Goal: Task Accomplishment & Management: Use online tool/utility

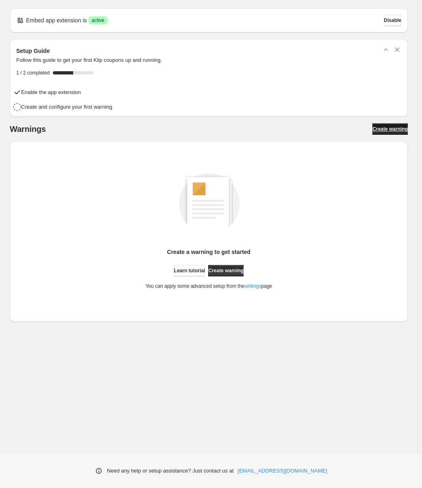
click at [389, 130] on span "Create warning" at bounding box center [390, 129] width 35 height 7
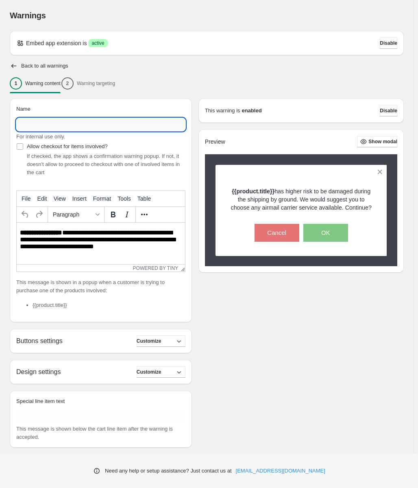
click at [40, 123] on input "Name" at bounding box center [100, 124] width 169 height 13
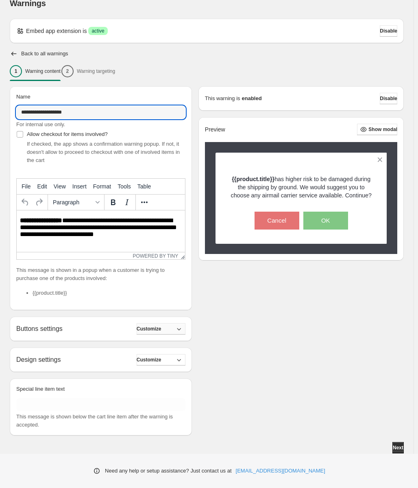
type input "**********"
click at [162, 329] on span "Customize" at bounding box center [149, 329] width 25 height 7
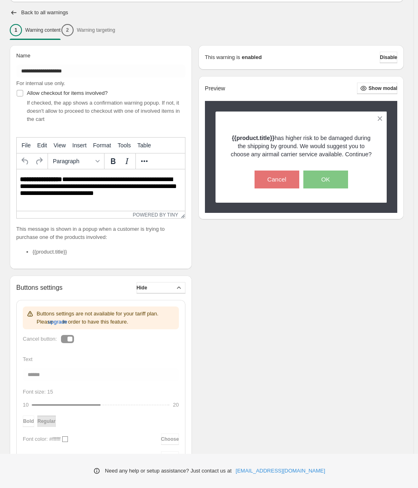
scroll to position [53, 0]
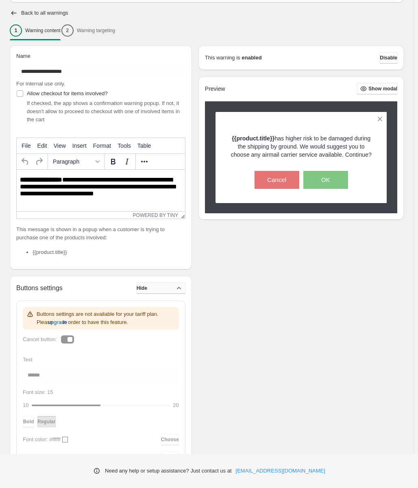
click at [162, 289] on button "Hide" at bounding box center [161, 287] width 49 height 11
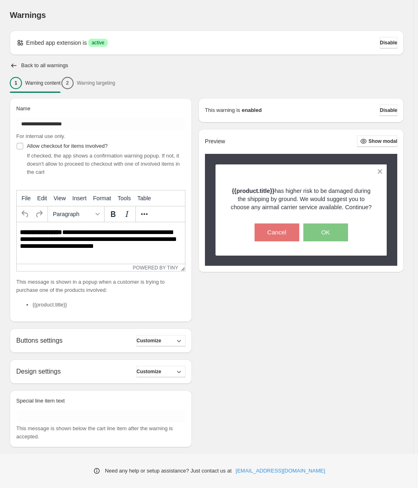
scroll to position [0, 0]
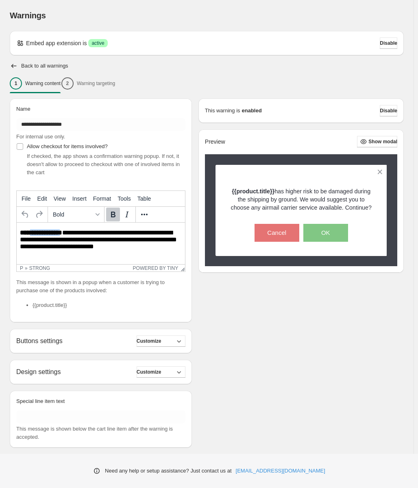
drag, startPoint x: 63, startPoint y: 232, endPoint x: 40, endPoint y: 232, distance: 23.2
click at [34, 232] on strong "**********" at bounding box center [41, 233] width 42 height 6
drag, startPoint x: 63, startPoint y: 232, endPoint x: 17, endPoint y: 233, distance: 46.0
click at [17, 233] on html "**********" at bounding box center [101, 240] width 168 height 35
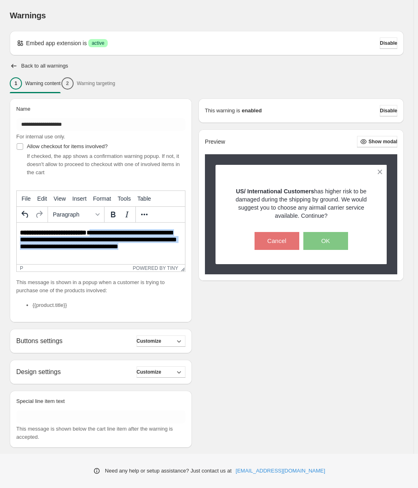
drag, startPoint x: 102, startPoint y: 231, endPoint x: 165, endPoint y: 248, distance: 65.7
click at [165, 248] on p "**********" at bounding box center [102, 240] width 164 height 22
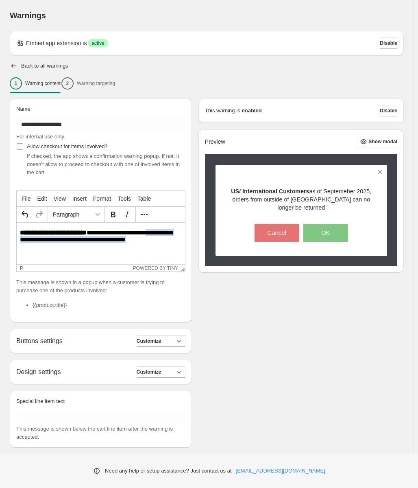
drag, startPoint x: 152, startPoint y: 240, endPoint x: 165, endPoint y: 232, distance: 15.4
click at [165, 232] on p "**********" at bounding box center [102, 236] width 164 height 15
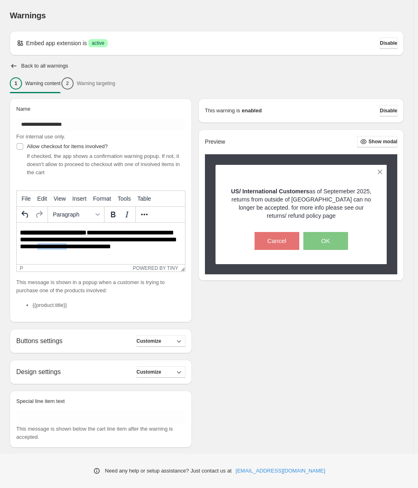
drag, startPoint x: 92, startPoint y: 247, endPoint x: 63, endPoint y: 245, distance: 28.6
click at [63, 245] on p "**********" at bounding box center [102, 240] width 164 height 22
click at [94, 248] on p "**********" at bounding box center [102, 240] width 164 height 22
drag, startPoint x: 91, startPoint y: 247, endPoint x: 68, endPoint y: 246, distance: 22.8
click at [68, 246] on p "**********" at bounding box center [102, 240] width 164 height 22
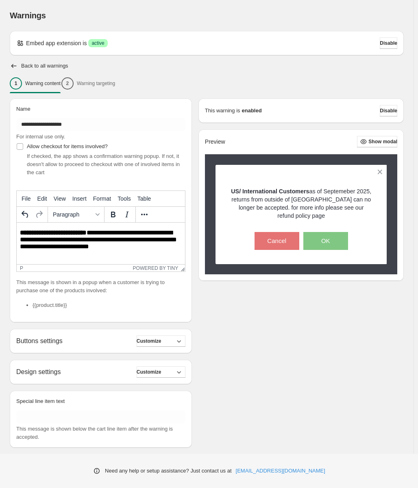
click at [125, 245] on p "**********" at bounding box center [102, 240] width 164 height 22
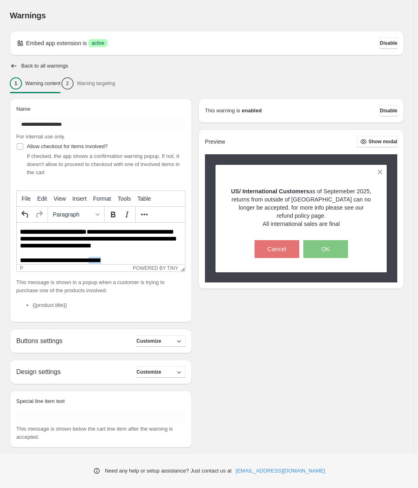
scroll to position [7, 0]
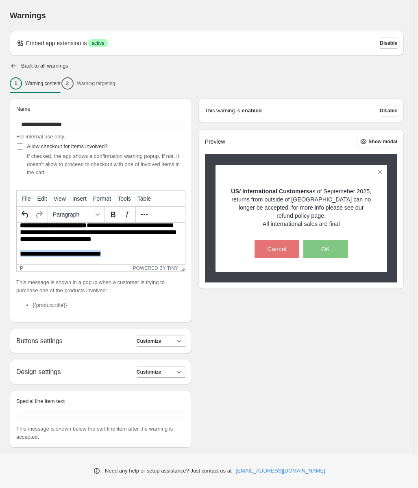
drag, startPoint x: 98, startPoint y: 260, endPoint x: 18, endPoint y: 254, distance: 80.4
click at [18, 254] on html "**********" at bounding box center [101, 239] width 168 height 49
click at [108, 214] on icon "Bold" at bounding box center [113, 215] width 10 height 10
click at [153, 258] on html "**********" at bounding box center [101, 239] width 168 height 49
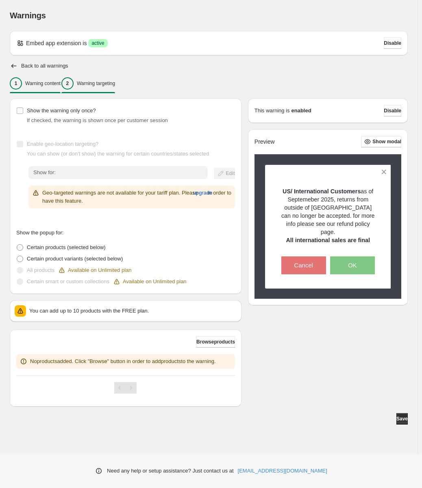
click at [31, 89] on div "1 Warning content" at bounding box center [35, 83] width 51 height 12
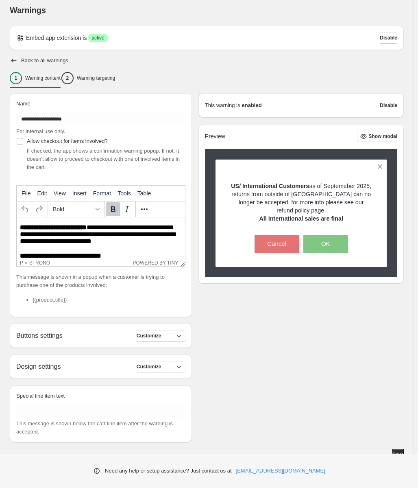
scroll to position [12, 0]
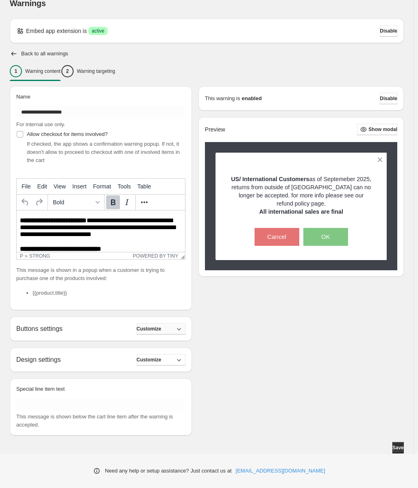
click at [175, 327] on button "Customize" at bounding box center [161, 328] width 49 height 11
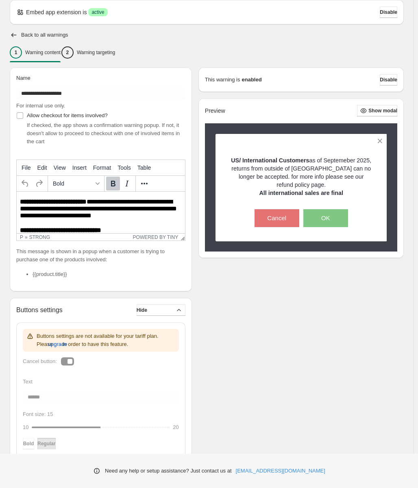
scroll to position [94, 0]
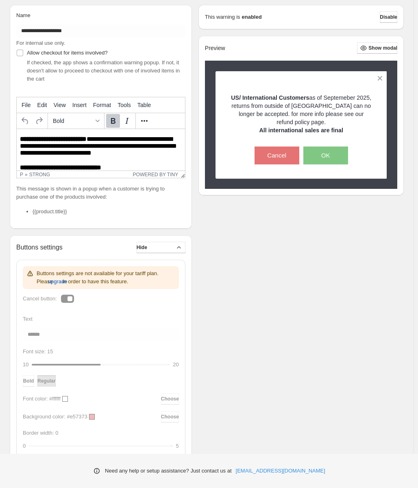
click at [64, 300] on div "Buttons settings are not available for your tariff plan. Please upgrade in orde…" at bounding box center [101, 482] width 156 height 433
click at [69, 300] on div "Buttons settings are not available for your tariff plan. Please upgrade in orde…" at bounding box center [101, 482] width 156 height 433
click at [49, 283] on span "upgrade" at bounding box center [58, 282] width 20 height 8
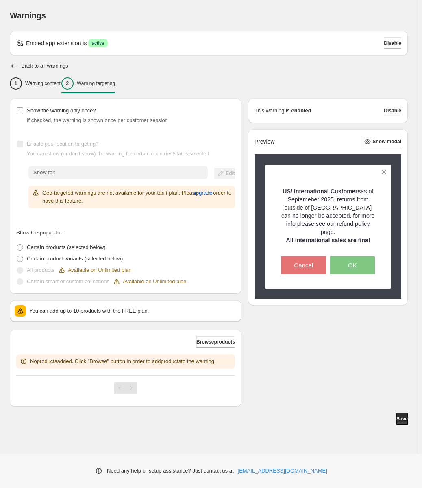
click at [391, 111] on span "Disable" at bounding box center [392, 110] width 17 height 7
click at [391, 110] on span "Disable" at bounding box center [392, 110] width 17 height 7
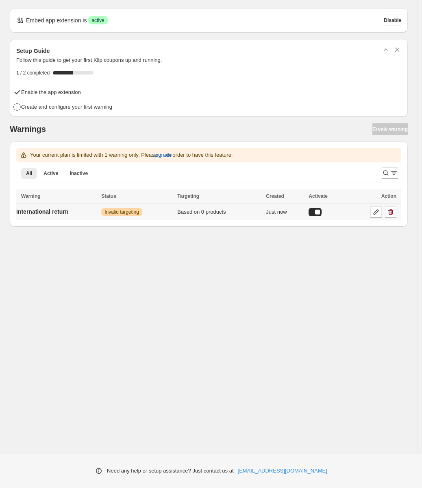
click at [321, 211] on div at bounding box center [315, 212] width 13 height 8
click at [47, 212] on p "International return" at bounding box center [42, 212] width 52 height 8
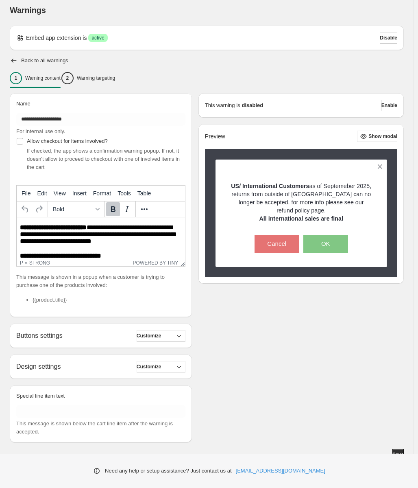
scroll to position [12, 0]
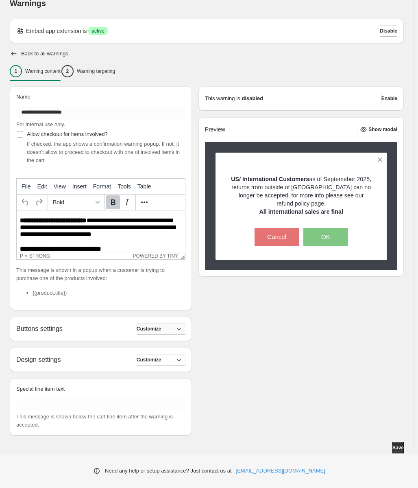
click at [171, 331] on button "Customize" at bounding box center [161, 328] width 49 height 11
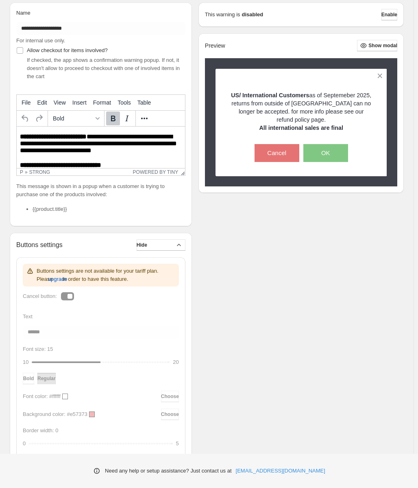
scroll to position [94, 0]
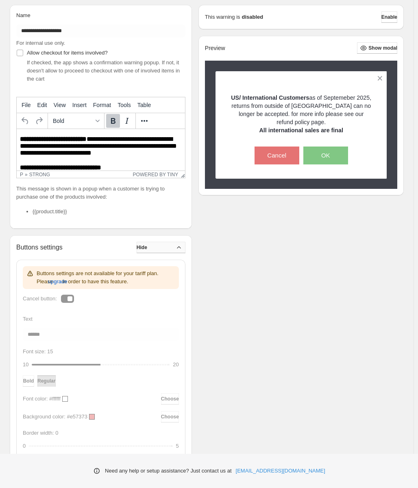
click at [171, 248] on button "Hide" at bounding box center [161, 247] width 49 height 11
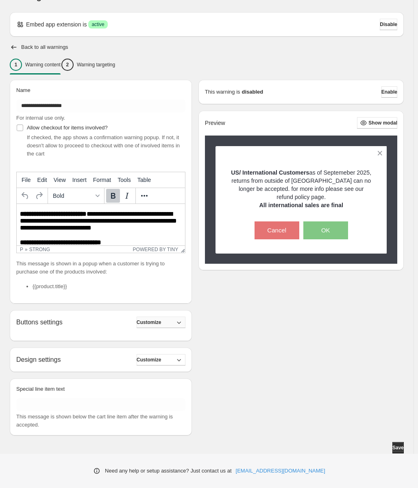
scroll to position [12, 0]
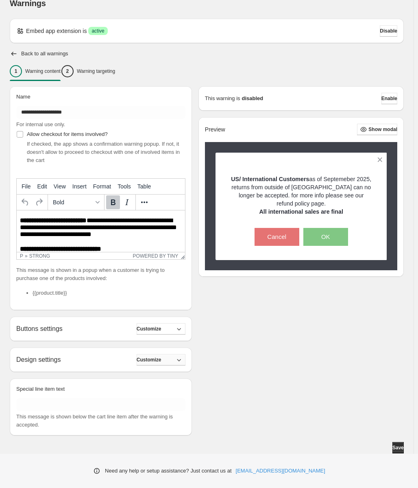
click at [160, 357] on span "Customize" at bounding box center [149, 359] width 25 height 7
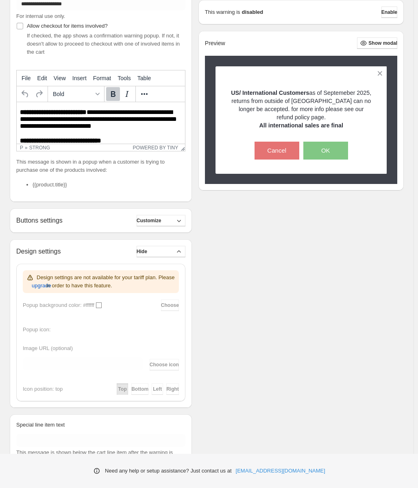
scroll to position [156, 0]
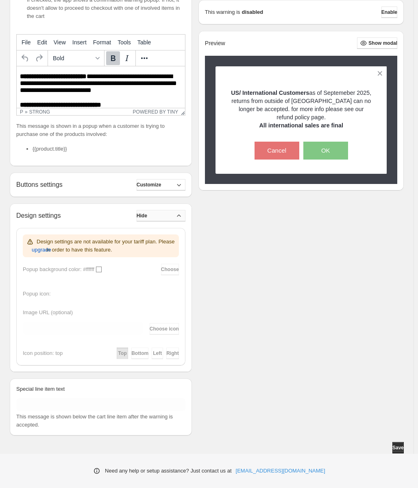
click at [164, 215] on button "Hide" at bounding box center [161, 215] width 49 height 11
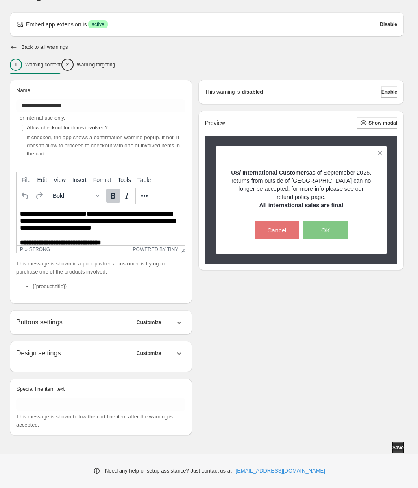
scroll to position [12, 0]
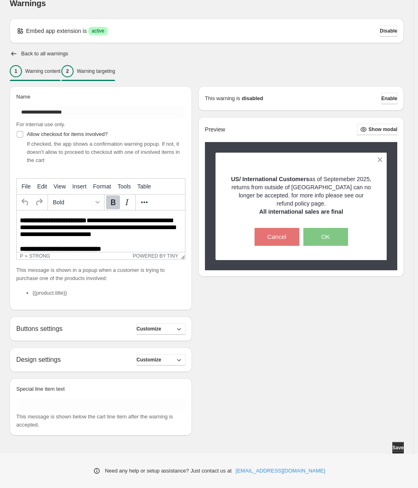
click at [115, 70] on p "Warning targeting" at bounding box center [96, 71] width 38 height 7
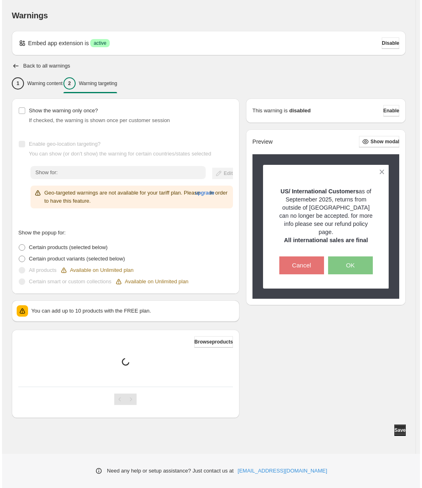
scroll to position [0, 0]
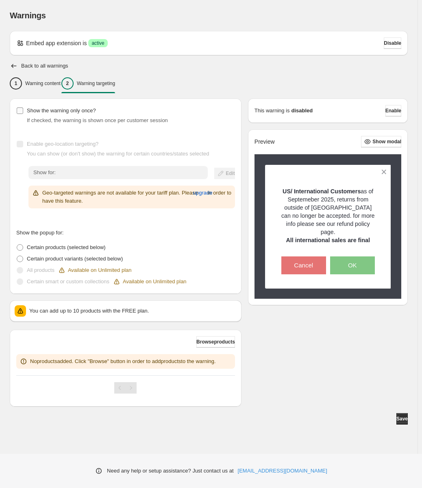
click at [24, 111] on label "Show the warning only once?" at bounding box center [56, 110] width 80 height 11
click at [22, 260] on span at bounding box center [20, 259] width 7 height 7
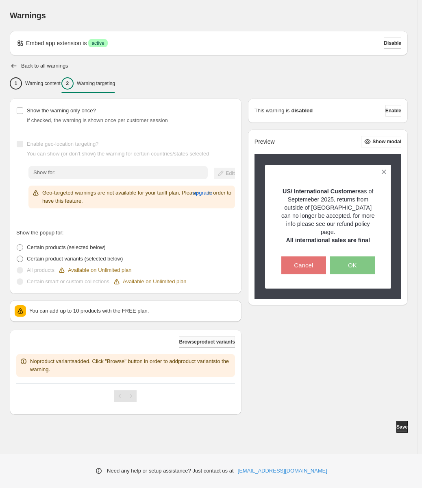
click at [207, 341] on span "Browse product variants" at bounding box center [207, 342] width 56 height 7
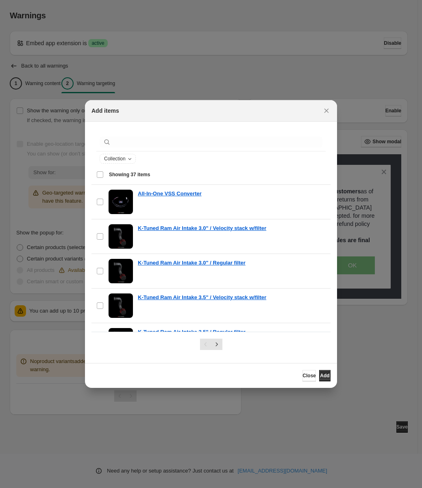
click at [99, 173] on div "Select all 37 items Showing 37 items" at bounding box center [211, 175] width 230 height 20
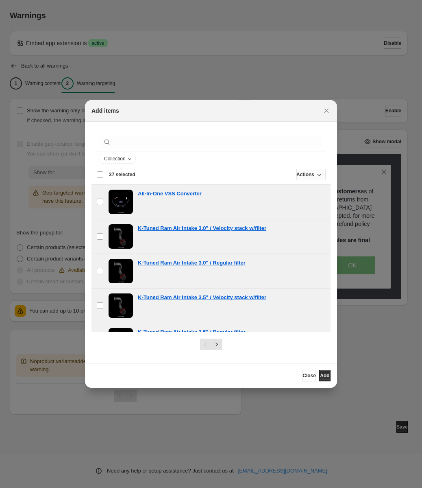
click at [315, 175] on icon ":r1i:" at bounding box center [319, 175] width 8 height 8
click at [238, 164] on div "Collection" at bounding box center [211, 158] width 230 height 15
click at [131, 160] on icon "Collection" at bounding box center [130, 158] width 7 height 7
click at [189, 159] on div "Collection" at bounding box center [211, 159] width 223 height 10
click at [153, 151] on div "Collection" at bounding box center [211, 158] width 230 height 15
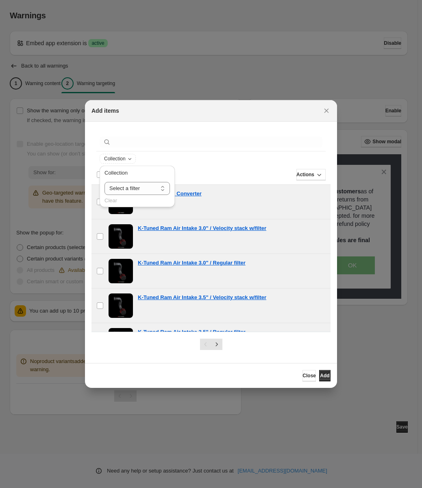
click at [208, 156] on div "Collection" at bounding box center [211, 159] width 223 height 10
click at [303, 376] on span "Close" at bounding box center [309, 375] width 13 height 7
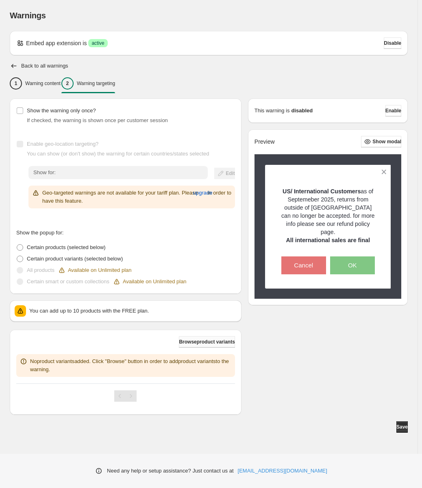
click at [213, 344] on span "Browse product variants" at bounding box center [207, 342] width 56 height 7
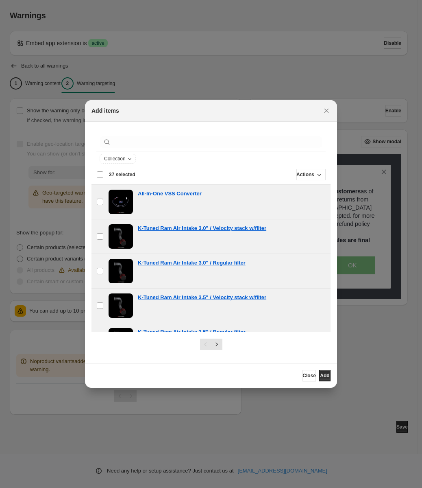
click at [101, 173] on div "Deselect all 37 items 37 selected" at bounding box center [115, 174] width 39 height 7
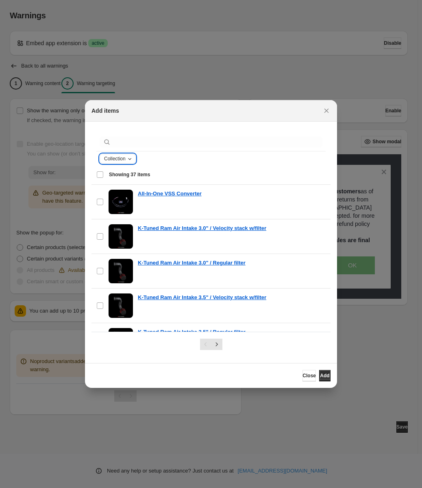
click at [116, 158] on span "Collection" at bounding box center [115, 158] width 22 height 7
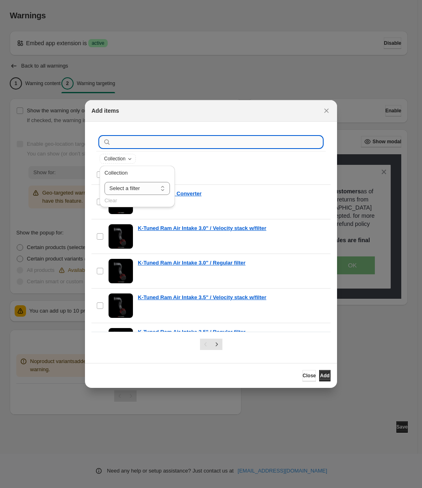
click at [141, 146] on input ":r1i:" at bounding box center [218, 141] width 210 height 11
click at [146, 143] on input ":r1i:" at bounding box center [218, 141] width 210 height 11
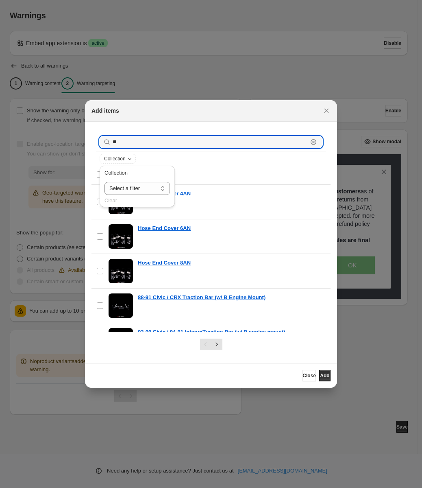
type input "**"
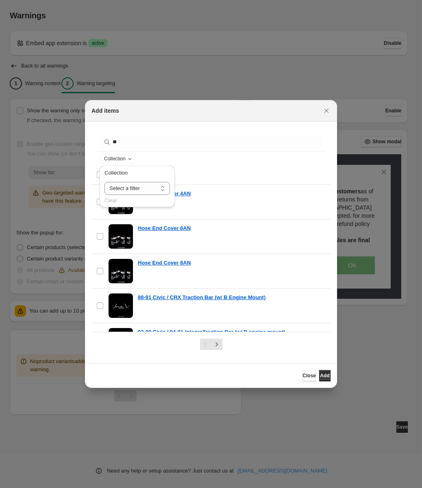
click at [245, 168] on div "Select all 94 items Showing 94 items" at bounding box center [211, 175] width 230 height 20
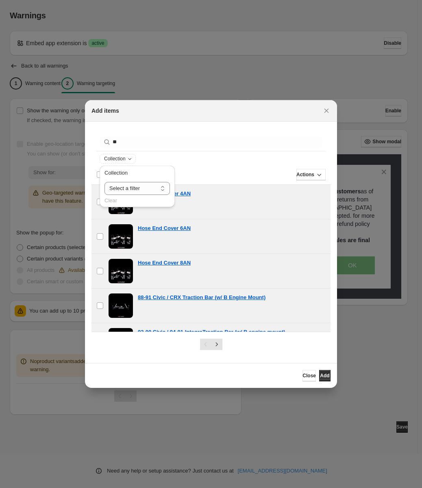
click at [245, 168] on div "Deselect all 94 items Showing 94 items" at bounding box center [211, 175] width 230 height 20
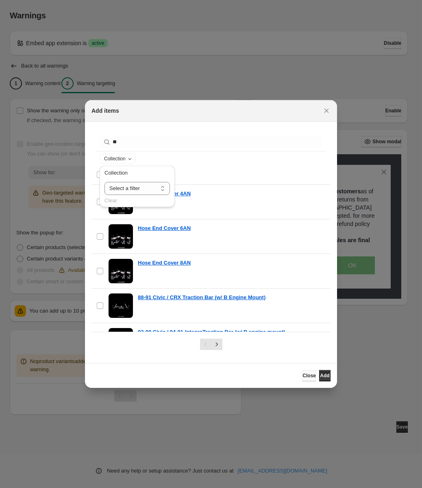
click at [303, 378] on span "Close" at bounding box center [309, 375] width 13 height 7
